Goal: Register for event/course

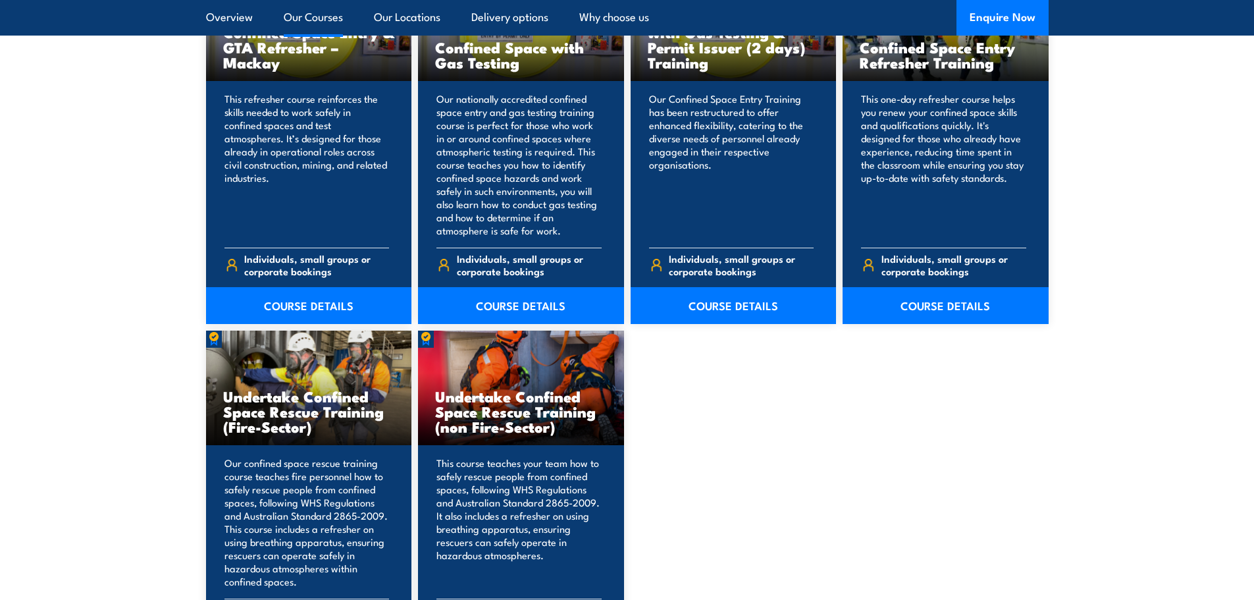
scroll to position [1053, 0]
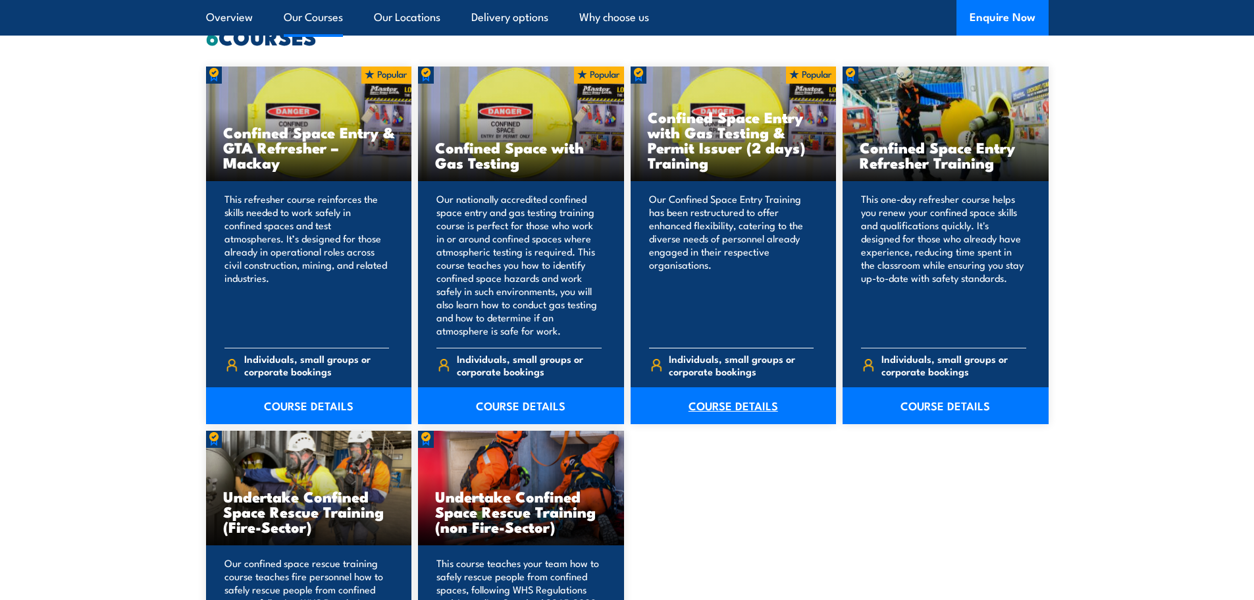
click at [710, 400] on link "COURSE DETAILS" at bounding box center [734, 405] width 206 height 37
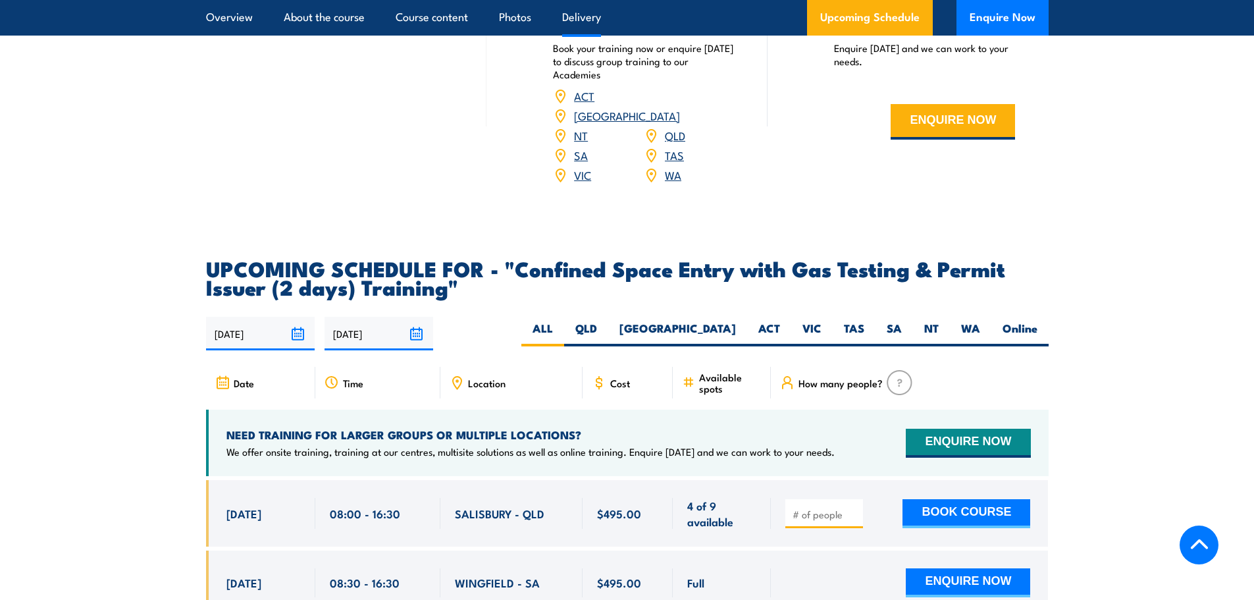
scroll to position [2172, 0]
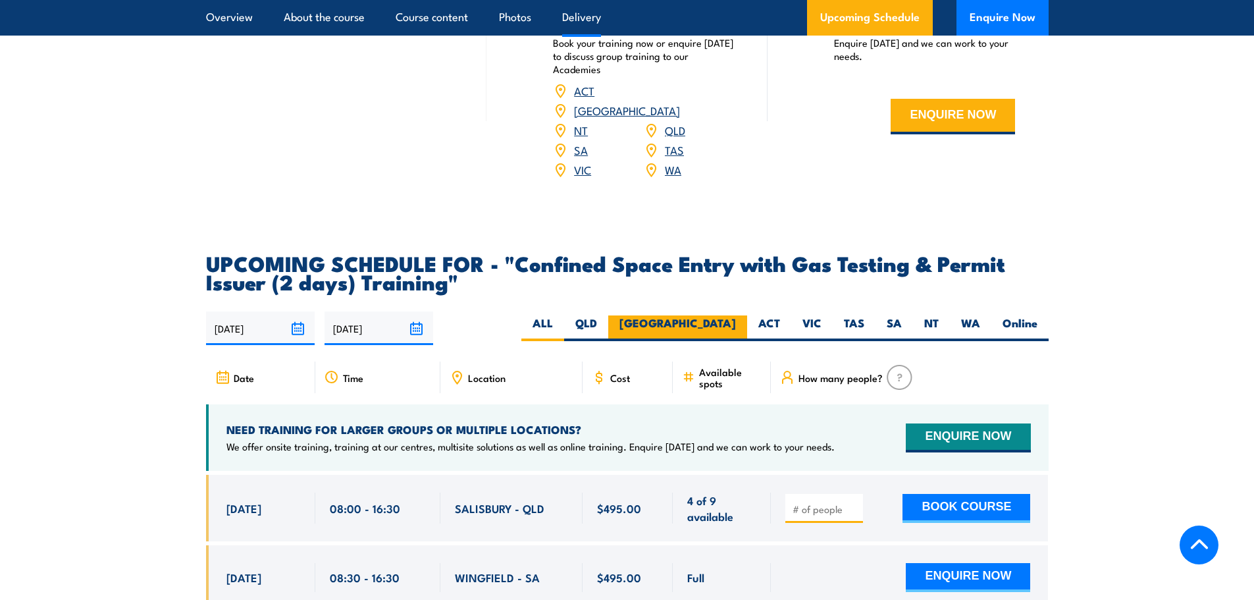
click at [717, 319] on label "NSW" at bounding box center [677, 328] width 139 height 26
click at [736, 319] on input "NSW" at bounding box center [740, 319] width 9 height 9
radio input "true"
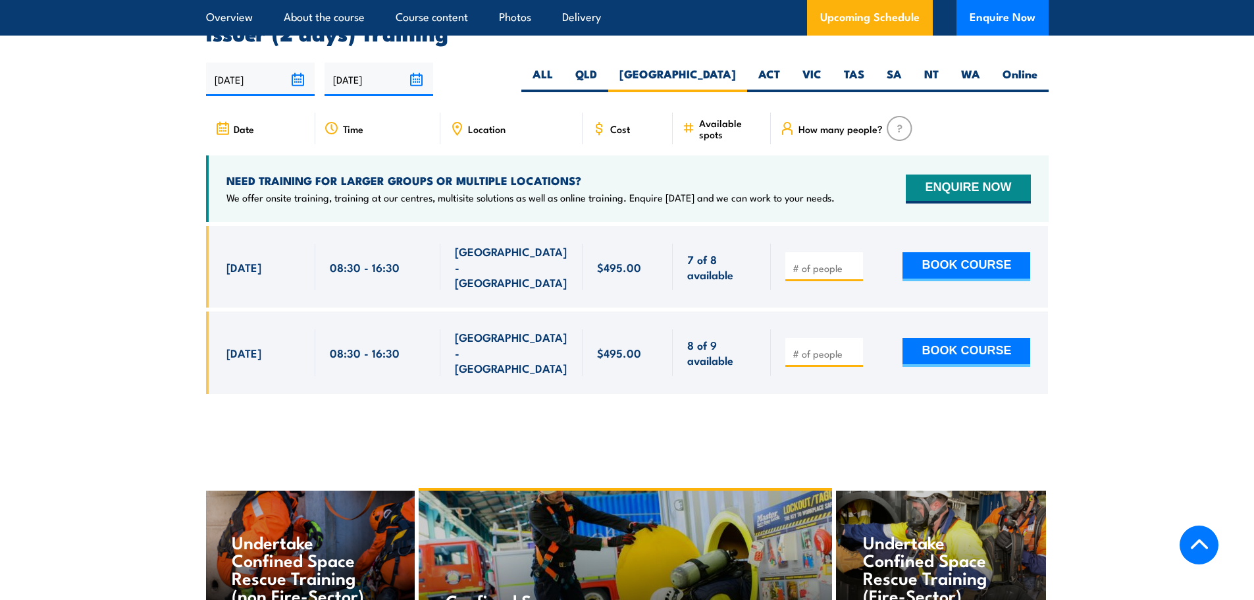
scroll to position [2421, 0]
